Goal: Navigation & Orientation: Find specific page/section

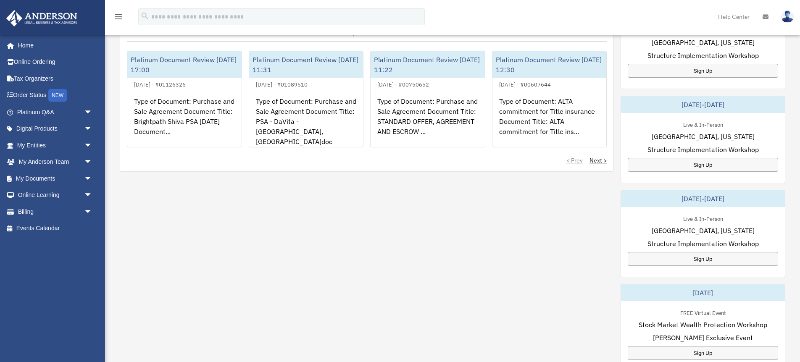
scroll to position [327, 0]
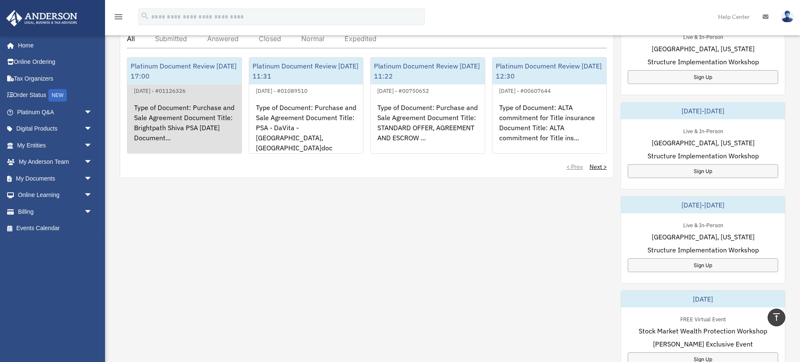
click at [159, 73] on div "Platinum Document Review [DATE] 17:00" at bounding box center [184, 71] width 114 height 27
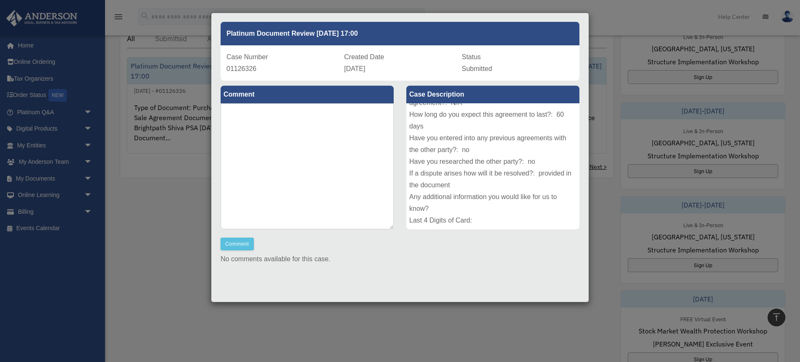
scroll to position [0, 0]
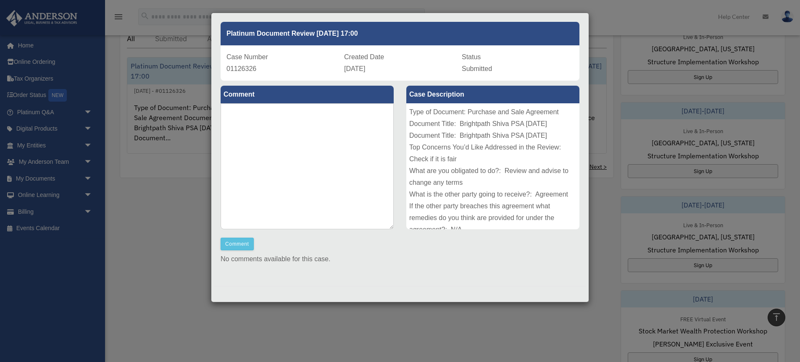
click at [599, 187] on div "Case Detail × Platinum Document Review 09/28/2025 17:00 Case Number 01126326 Cr…" at bounding box center [400, 181] width 800 height 362
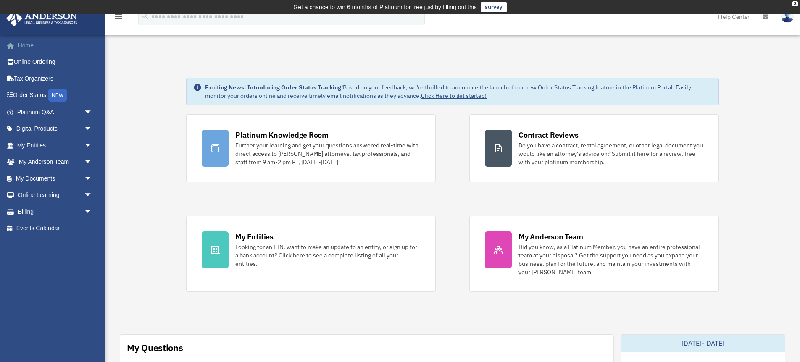
click at [26, 45] on link "Home" at bounding box center [55, 45] width 99 height 17
click at [796, 5] on div "X" at bounding box center [795, 3] width 5 height 5
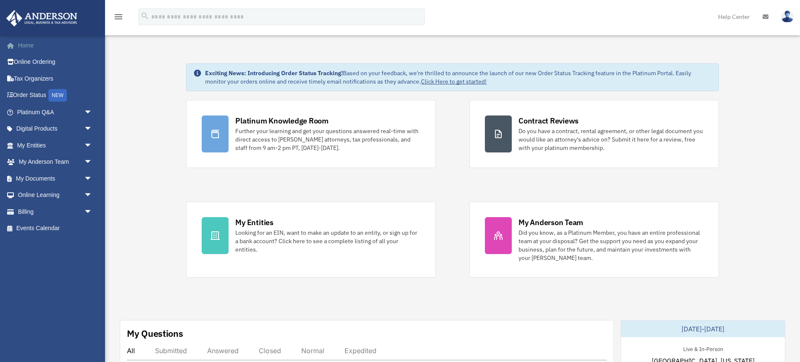
click at [29, 47] on link "Home" at bounding box center [55, 45] width 99 height 17
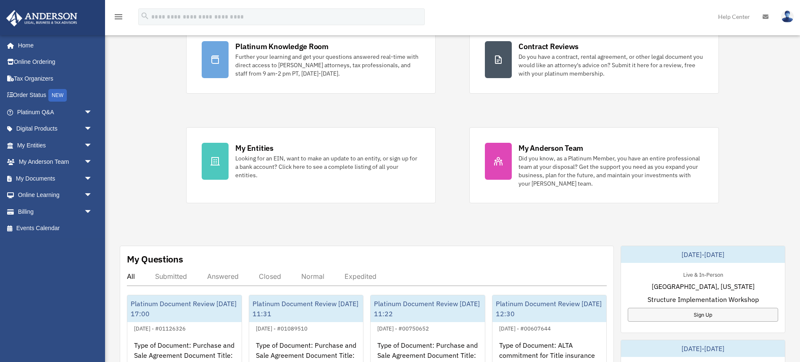
scroll to position [93, 0]
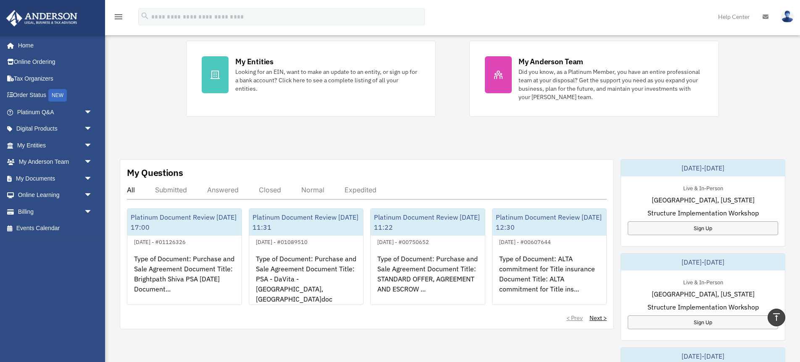
scroll to position [116, 0]
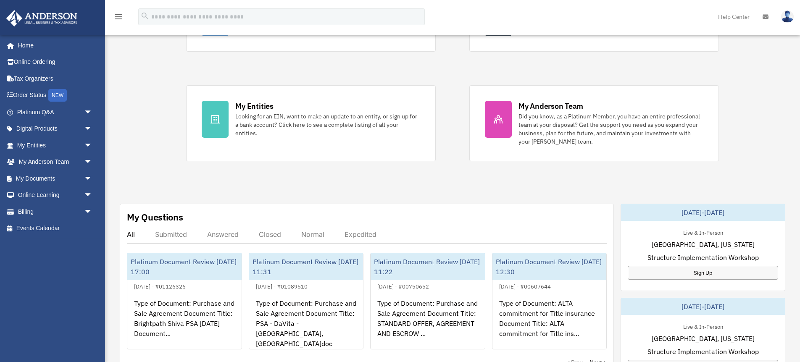
click at [48, 18] on img at bounding box center [42, 18] width 76 height 16
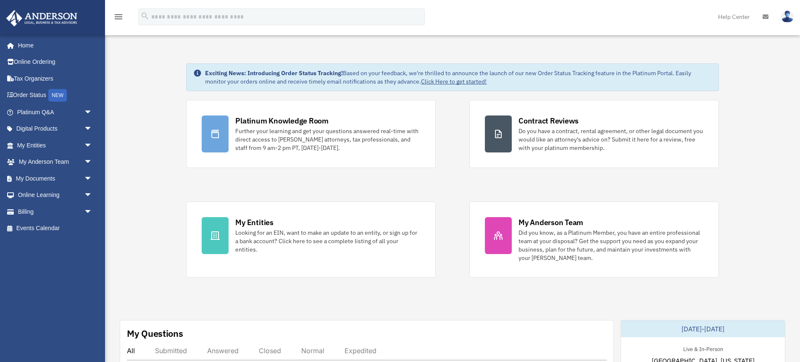
click at [456, 82] on link "Click Here to get started!" at bounding box center [454, 82] width 66 height 8
click at [24, 62] on link "Online Ordering" at bounding box center [55, 62] width 99 height 17
